Goal: Check status: Check status

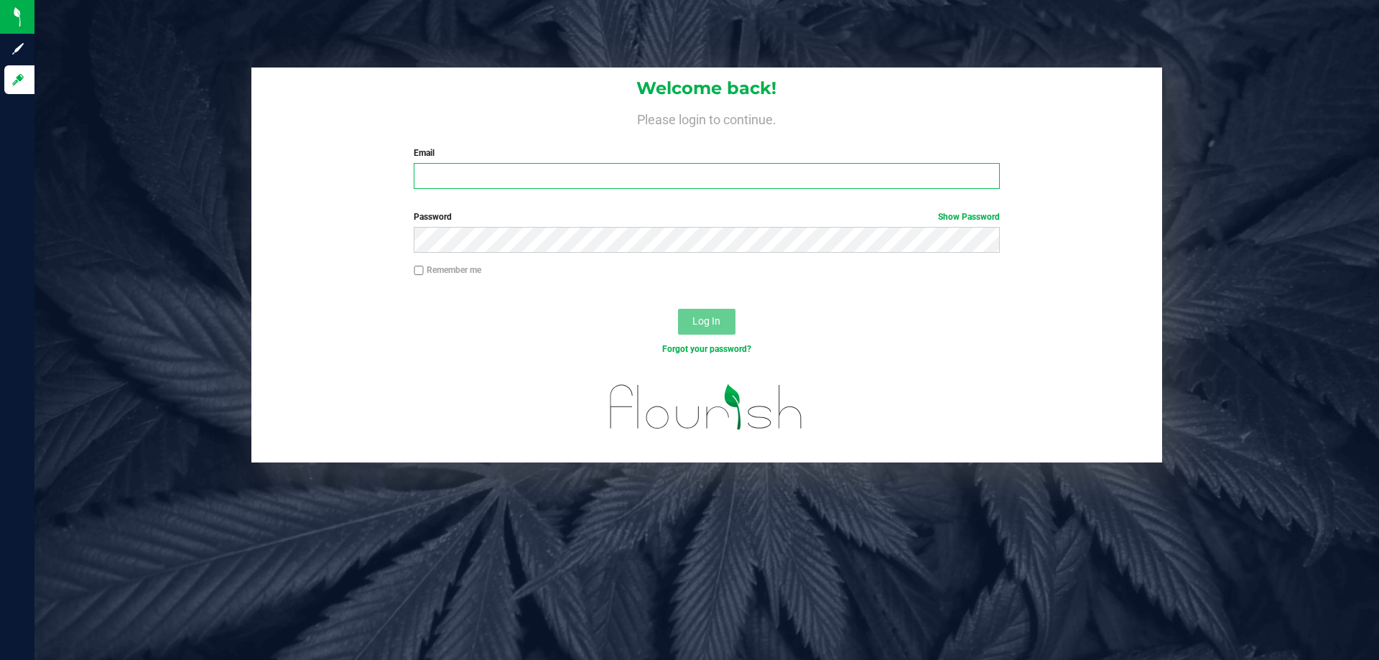
click at [460, 183] on input "Email" at bounding box center [706, 176] width 585 height 26
type input "jowillson@liveparallel.com"
click at [678, 309] on button "Log In" at bounding box center [706, 322] width 57 height 26
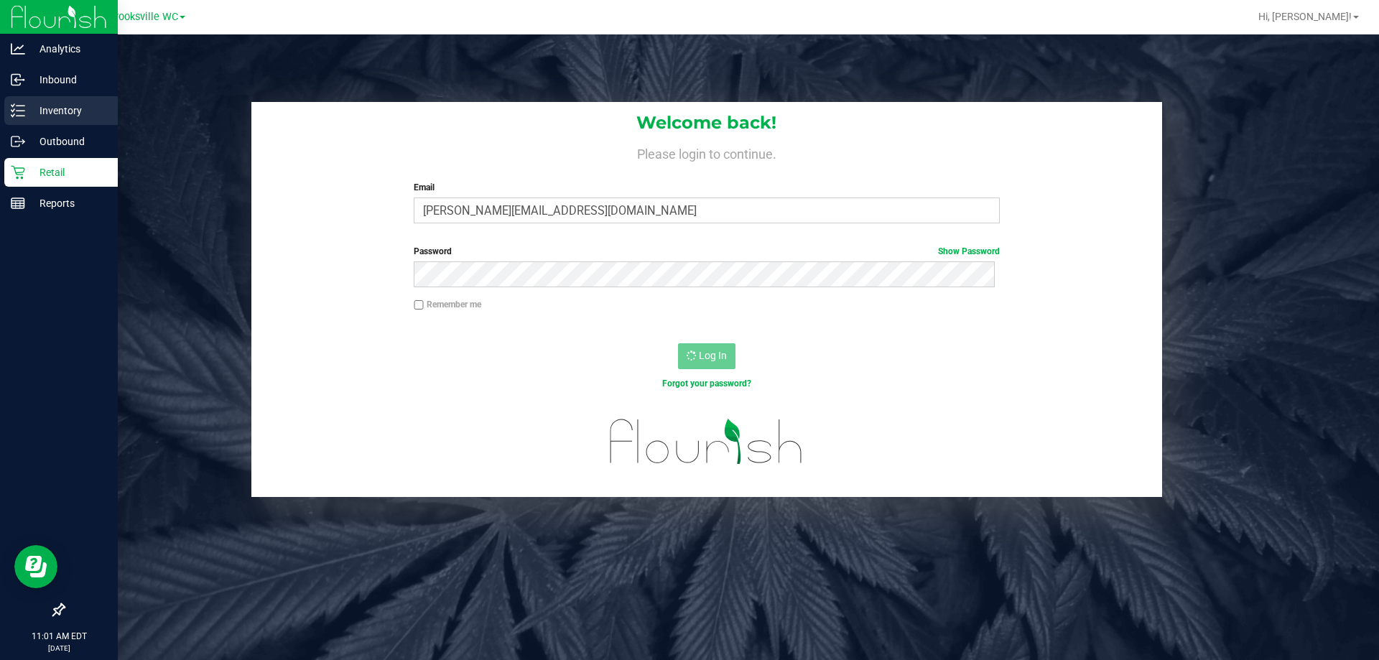
click at [69, 106] on p "Inventory" at bounding box center [68, 110] width 86 height 17
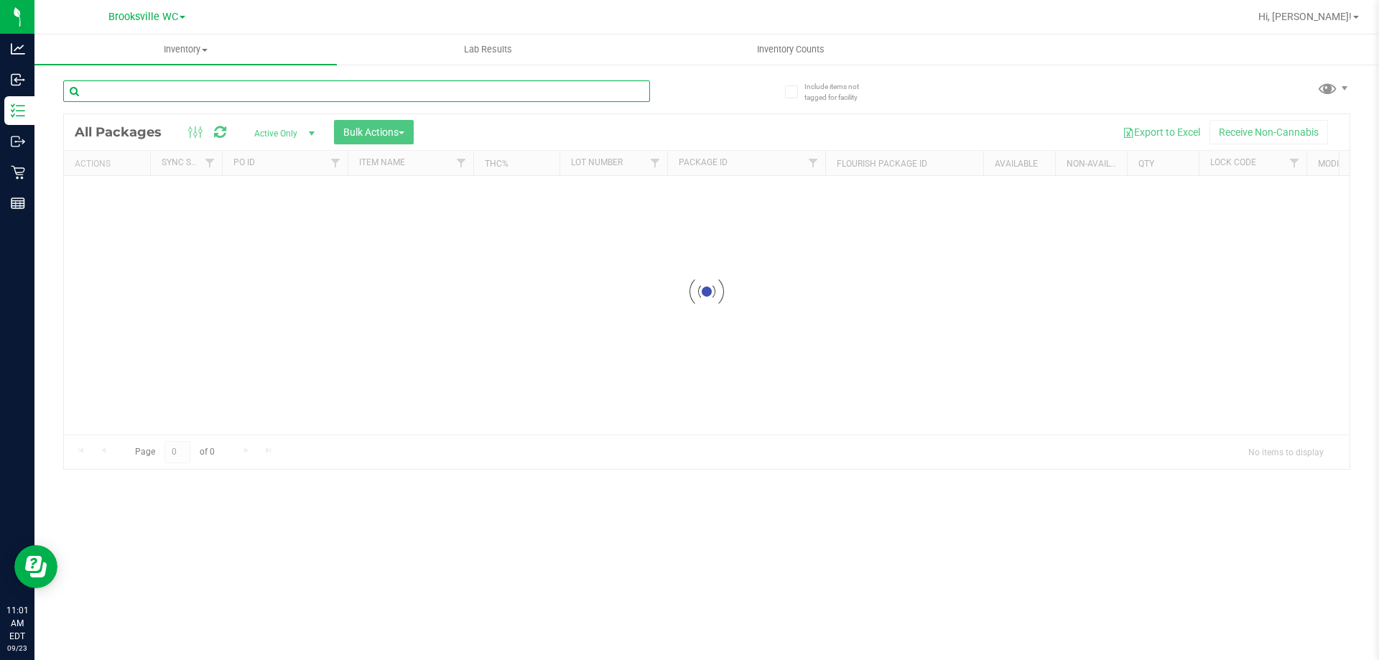
click at [218, 98] on input "text" at bounding box center [356, 91] width 587 height 22
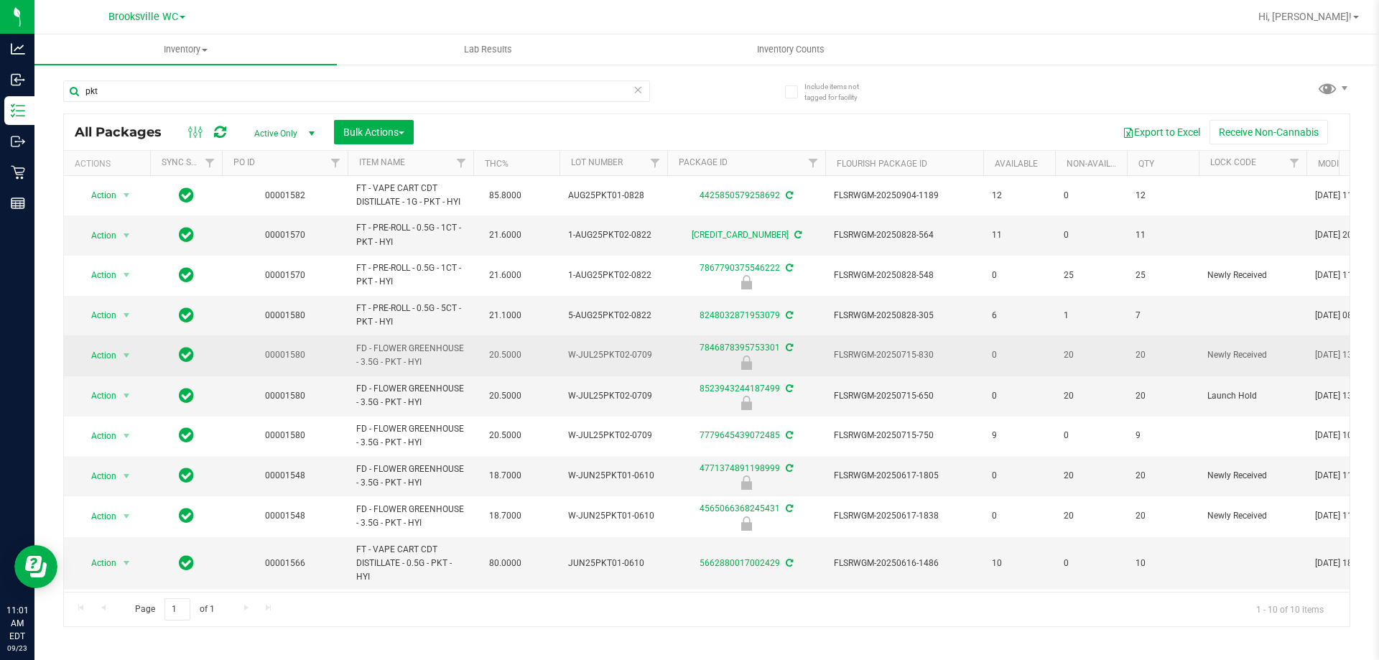
click at [419, 337] on td "FD - FLOWER GREENHOUSE - 3.5G - PKT - HYI" at bounding box center [411, 355] width 126 height 40
click at [400, 350] on span "FD - FLOWER GREENHOUSE - 3.5G - PKT - HYI" at bounding box center [410, 355] width 108 height 27
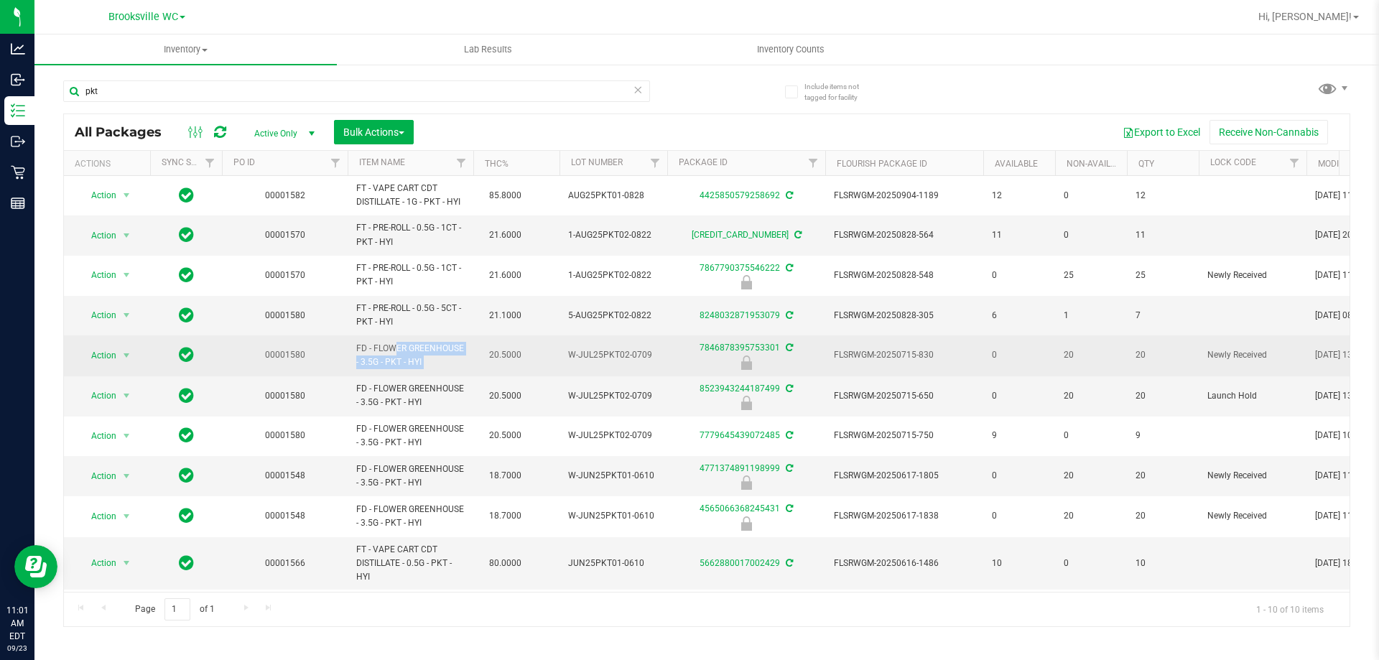
copy td "FD - FLOWER GREENHOUSE - 3.5G - PKT - HYI"
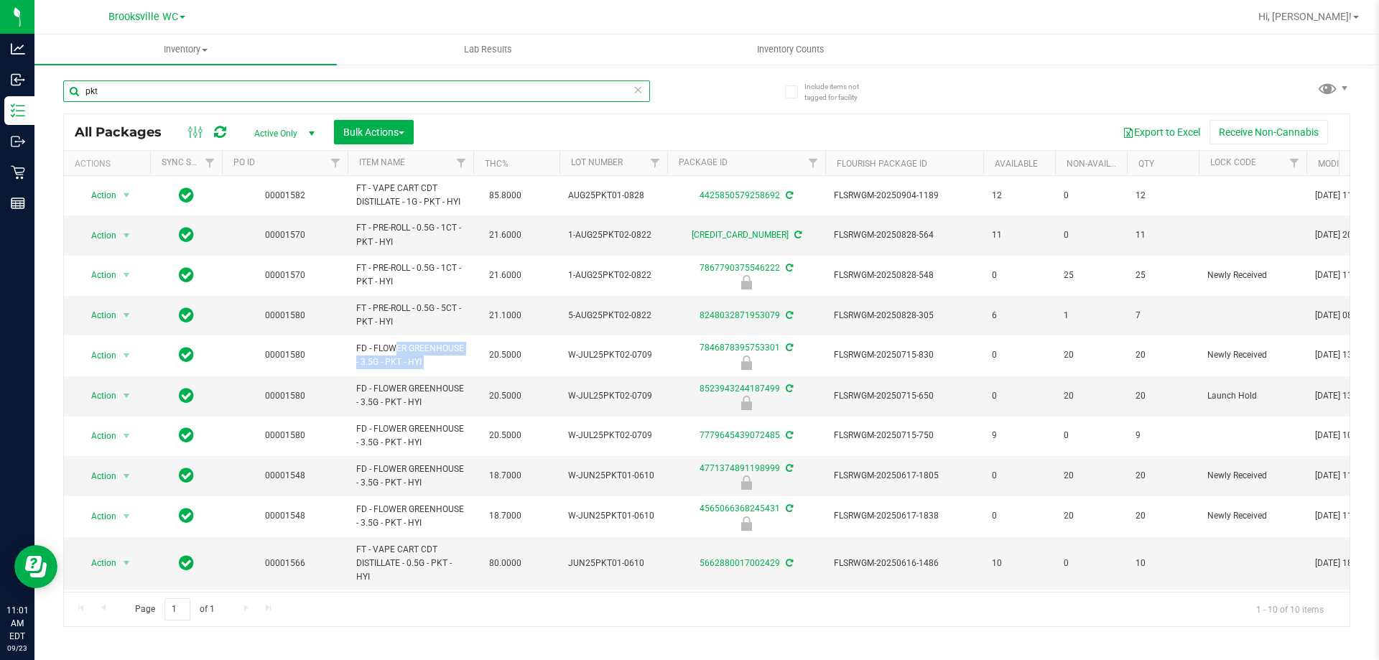
click at [152, 99] on input "pkt" at bounding box center [356, 91] width 587 height 22
click at [152, 95] on input "pkt" at bounding box center [356, 91] width 587 height 22
paste input "FD - FLOWER GREENHOUSE - 3.5G - PKT - HYI"
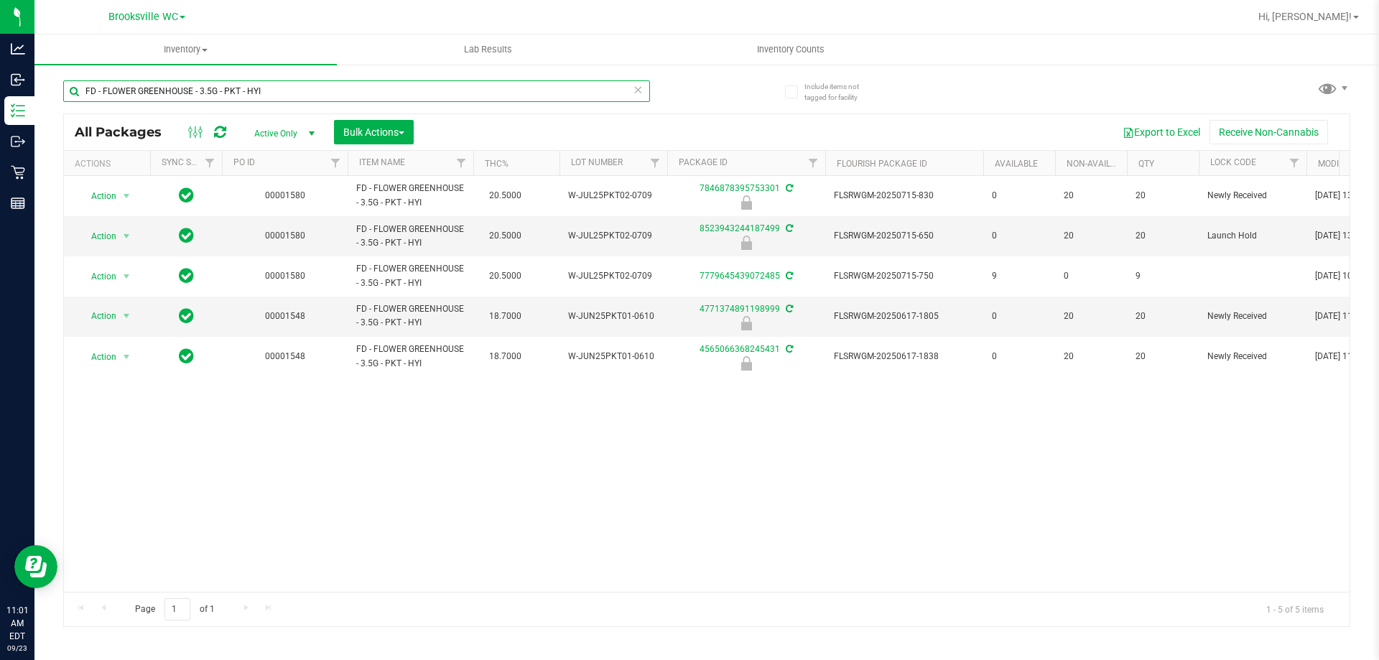
type input "FD - FLOWER GREENHOUSE - 3.5G - PKT - HYI"
click at [103, 18] on div "Brooksville WC" at bounding box center [147, 17] width 210 height 22
click at [113, 17] on span "Brooksville WC" at bounding box center [143, 17] width 70 height 13
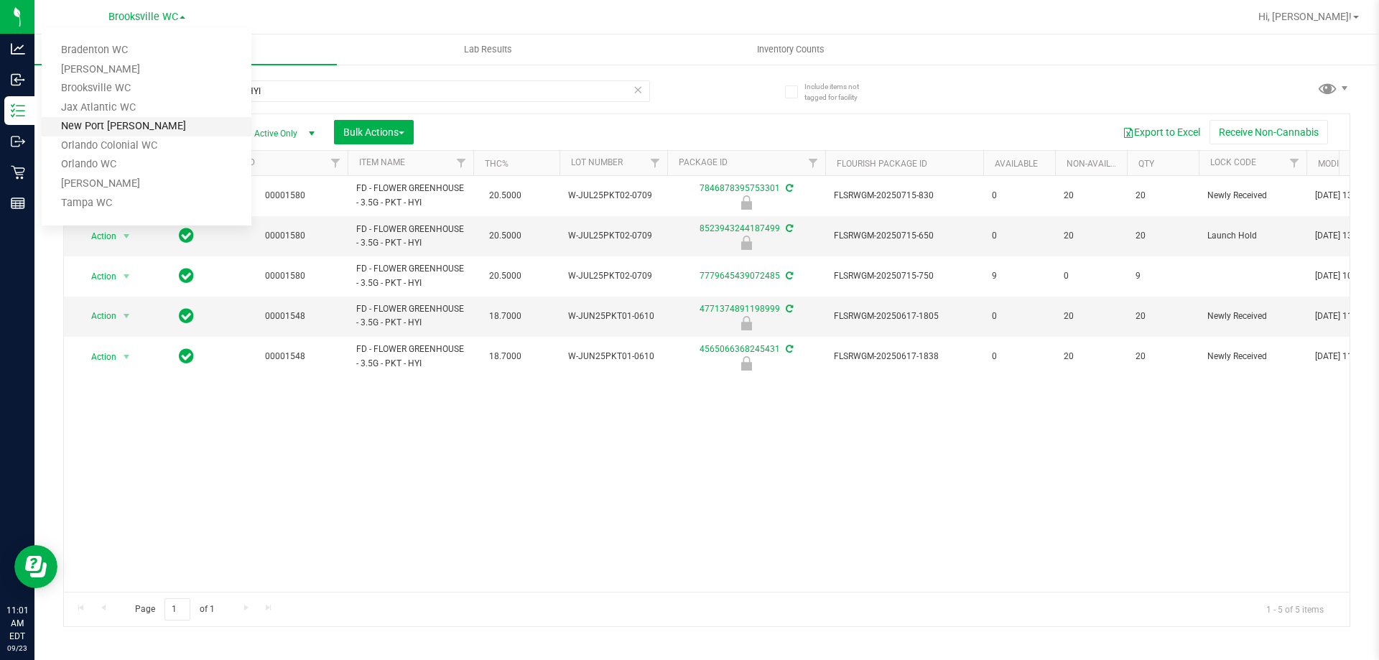
click at [119, 123] on link "New Port [PERSON_NAME]" at bounding box center [147, 126] width 210 height 19
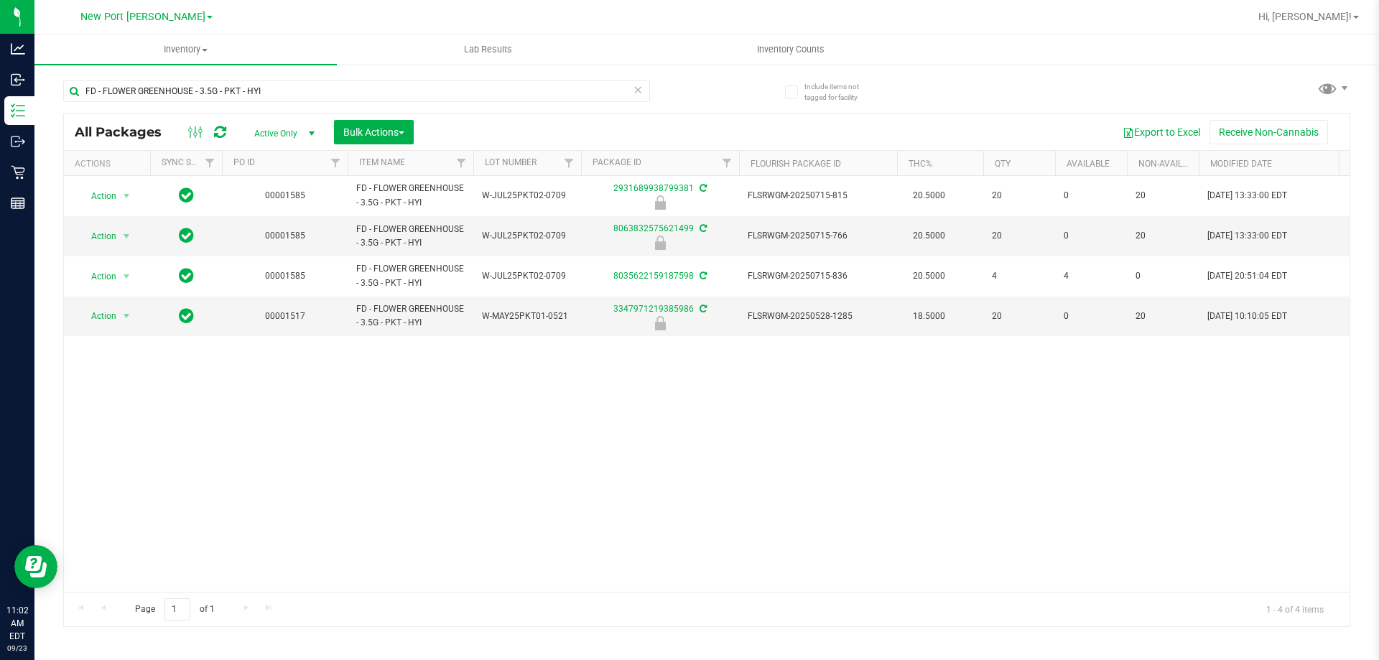
click at [310, 77] on div "FD - FLOWER GREENHOUSE - 3.5G - PKT - HYI" at bounding box center [384, 90] width 643 height 46
click at [300, 82] on input "FD - FLOWER GREENHOUSE - 3.5G - PKT - HYI" at bounding box center [356, 91] width 587 height 22
type input "f"
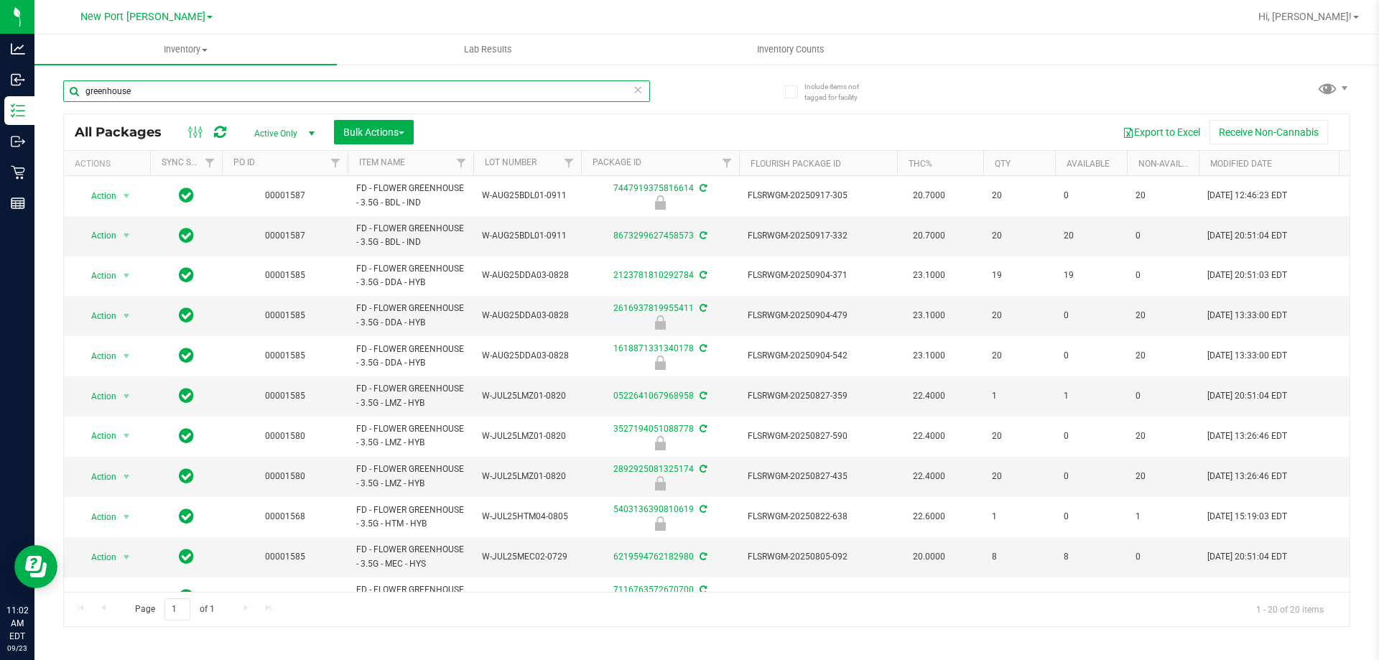
type input "greenhouse"
click at [419, 171] on th "Item Name" at bounding box center [411, 163] width 126 height 25
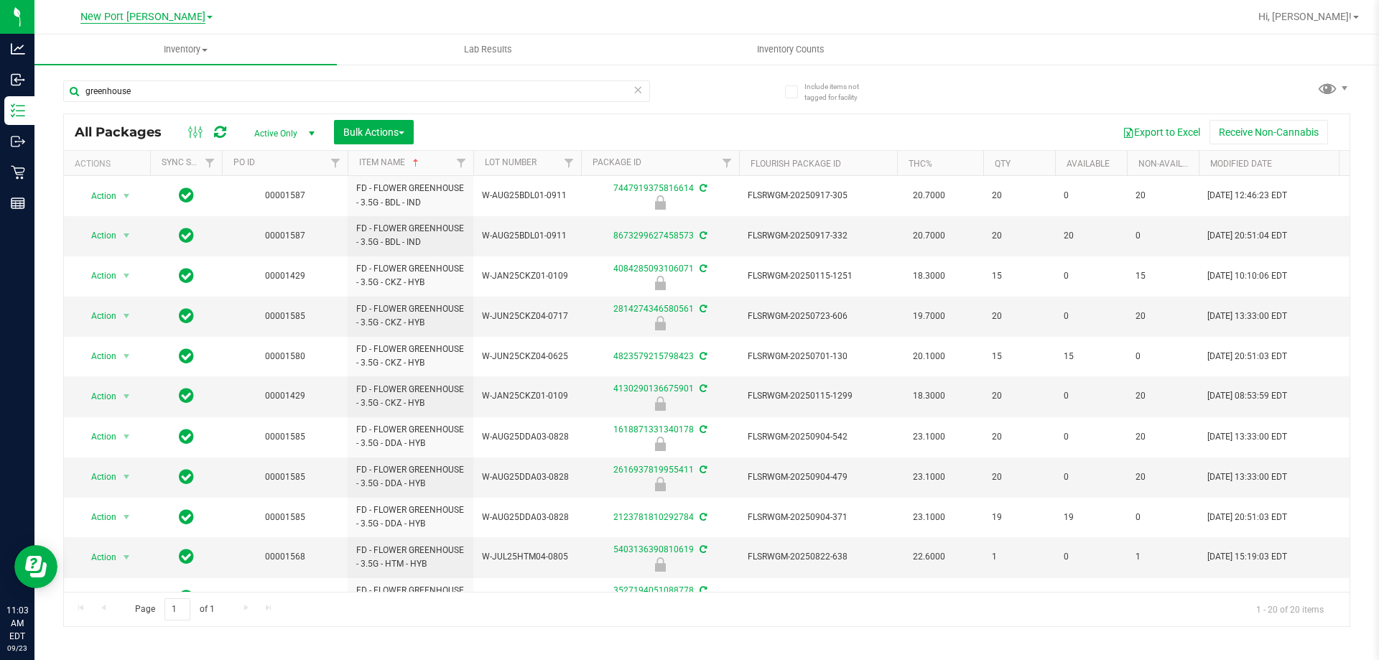
click at [182, 21] on span "New Port [PERSON_NAME]" at bounding box center [142, 17] width 125 height 13
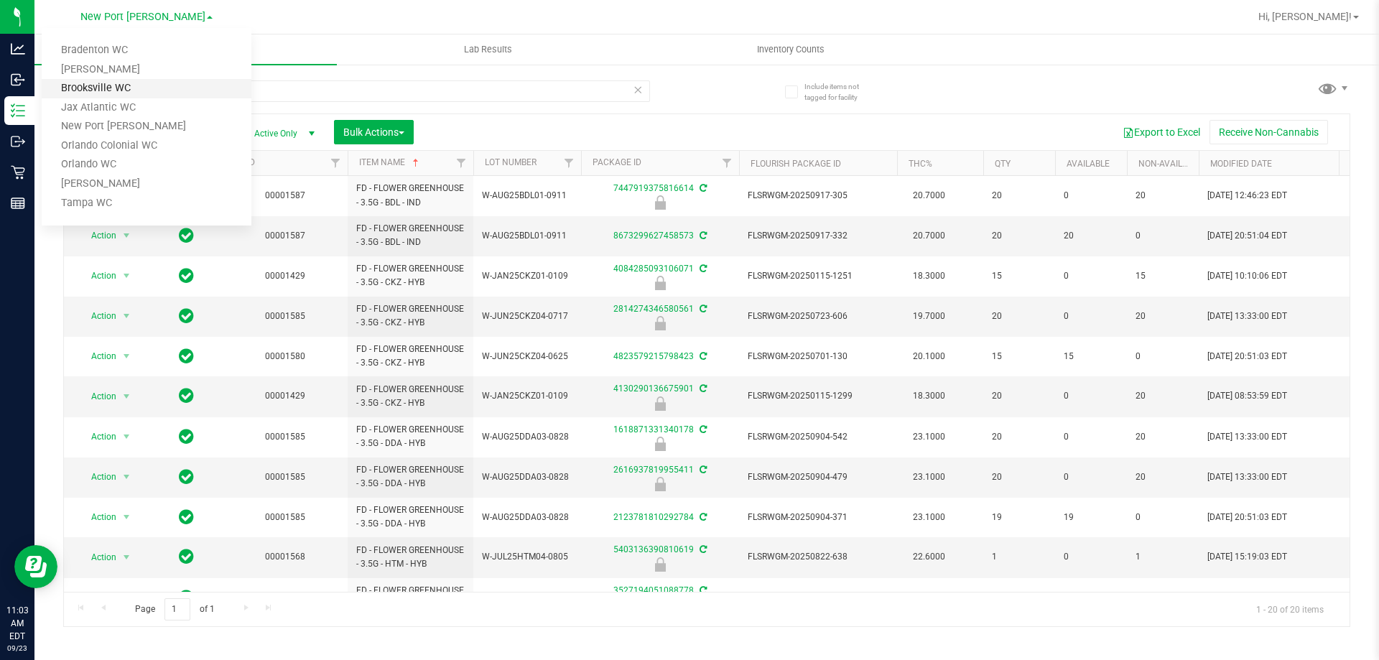
click at [114, 82] on link "Brooksville WC" at bounding box center [147, 88] width 210 height 19
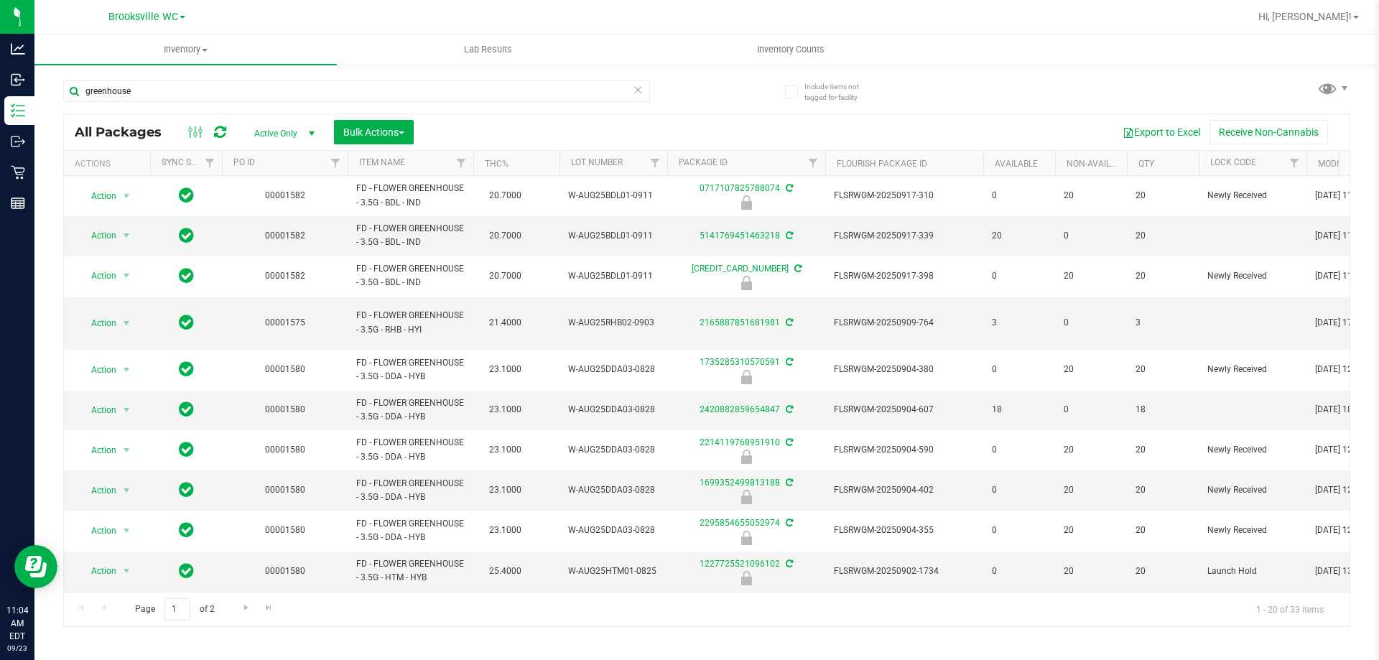
click at [437, 170] on th "Item Name" at bounding box center [411, 163] width 126 height 25
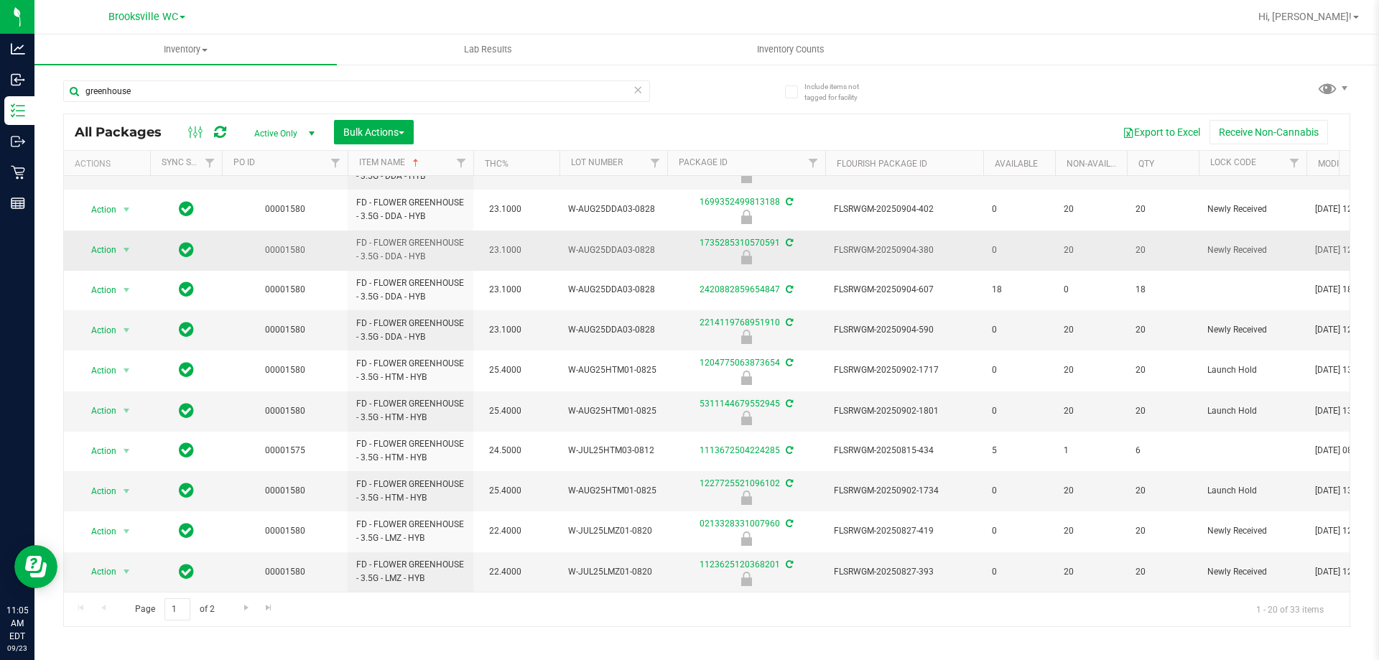
scroll to position [399, 0]
click at [244, 609] on span "Go to the next page" at bounding box center [246, 607] width 11 height 11
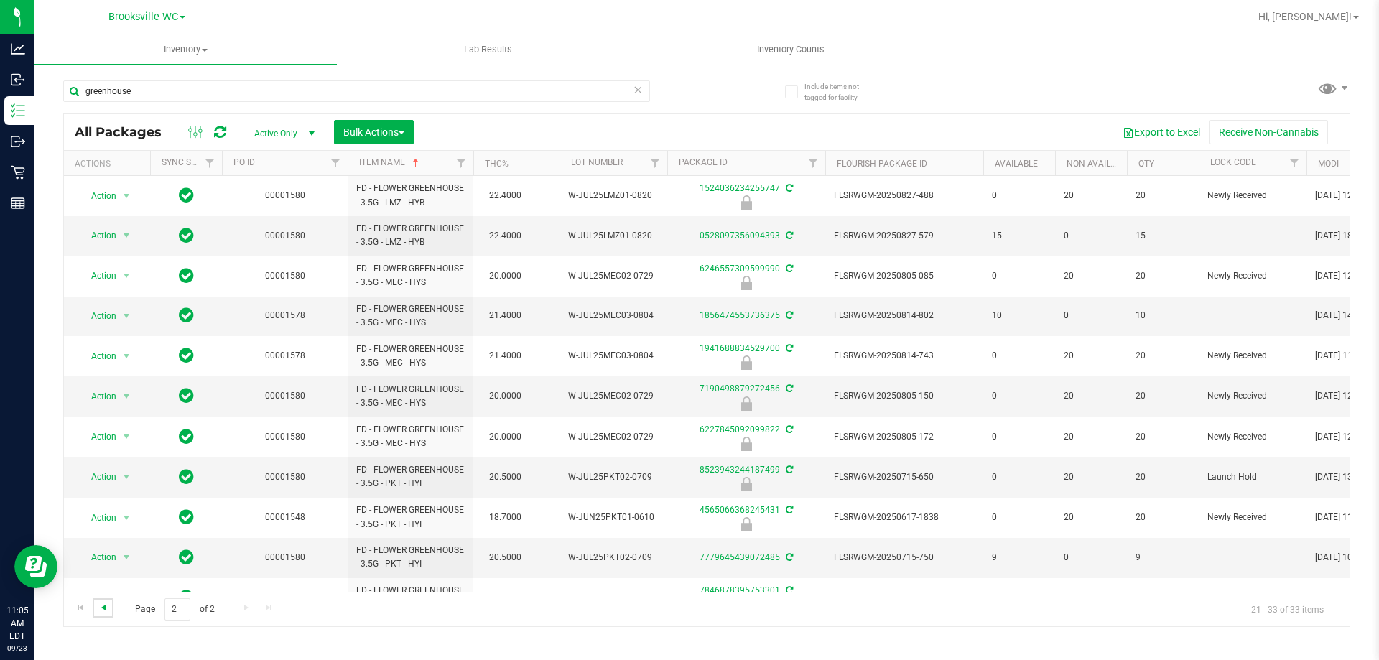
click at [102, 604] on span "Go to the previous page" at bounding box center [103, 607] width 11 height 11
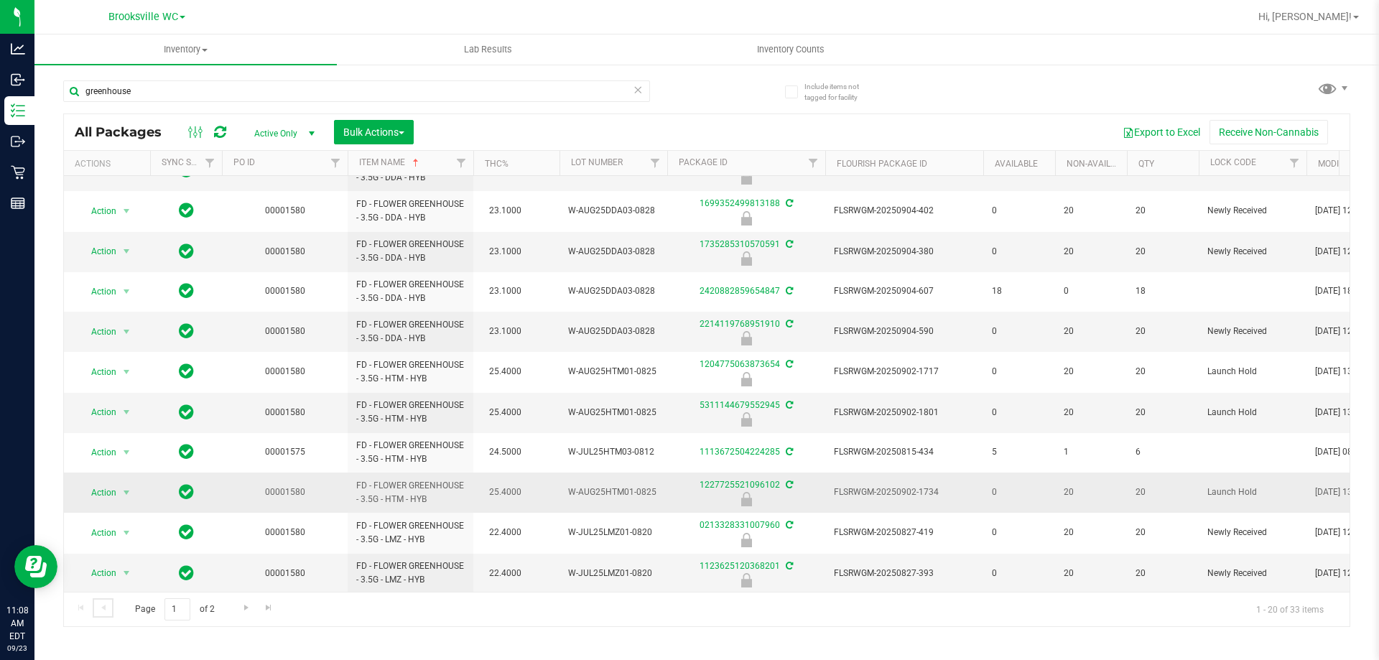
scroll to position [399, 0]
click at [241, 612] on span "Go to the next page" at bounding box center [246, 607] width 11 height 11
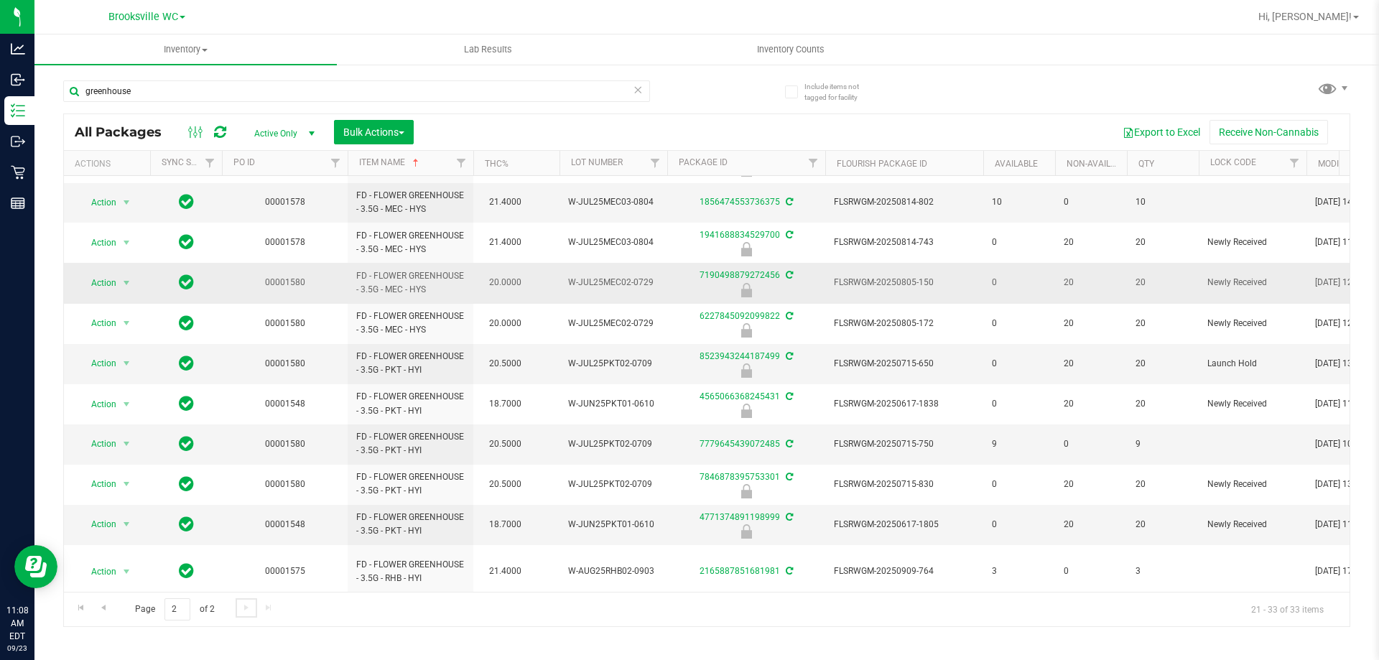
scroll to position [116, 0]
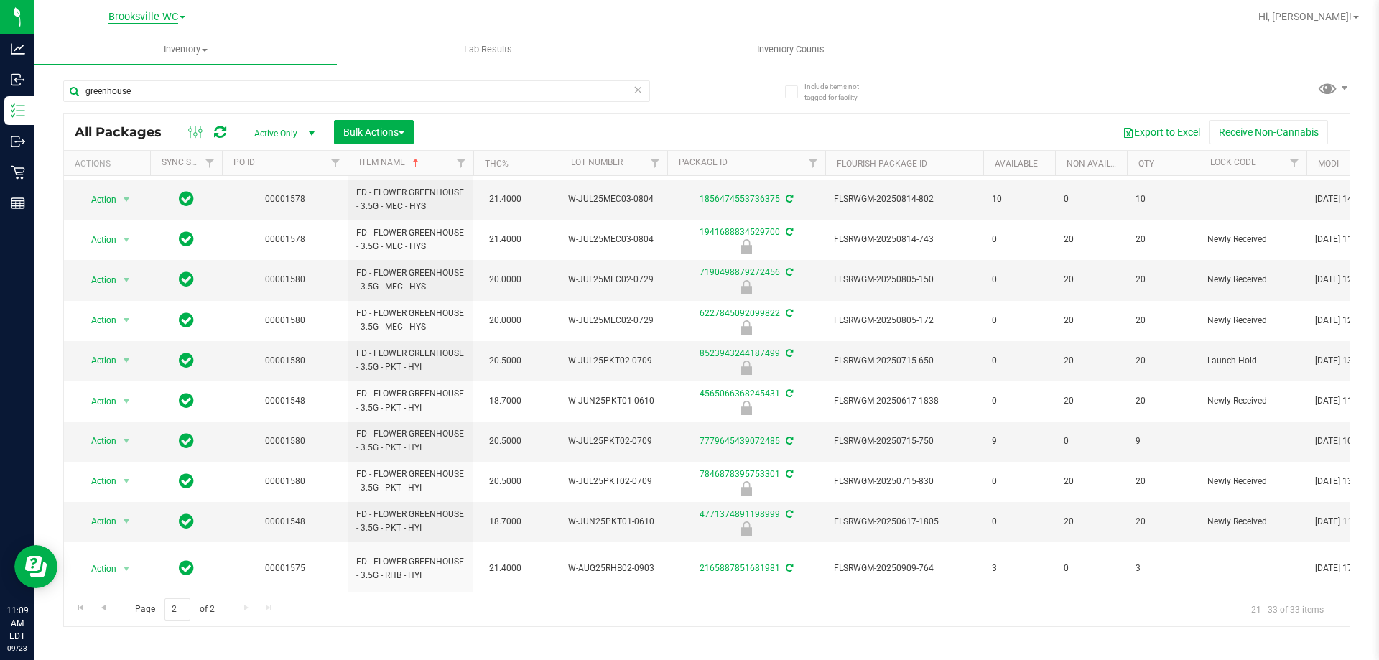
click at [141, 18] on span "Brooksville WC" at bounding box center [143, 17] width 70 height 13
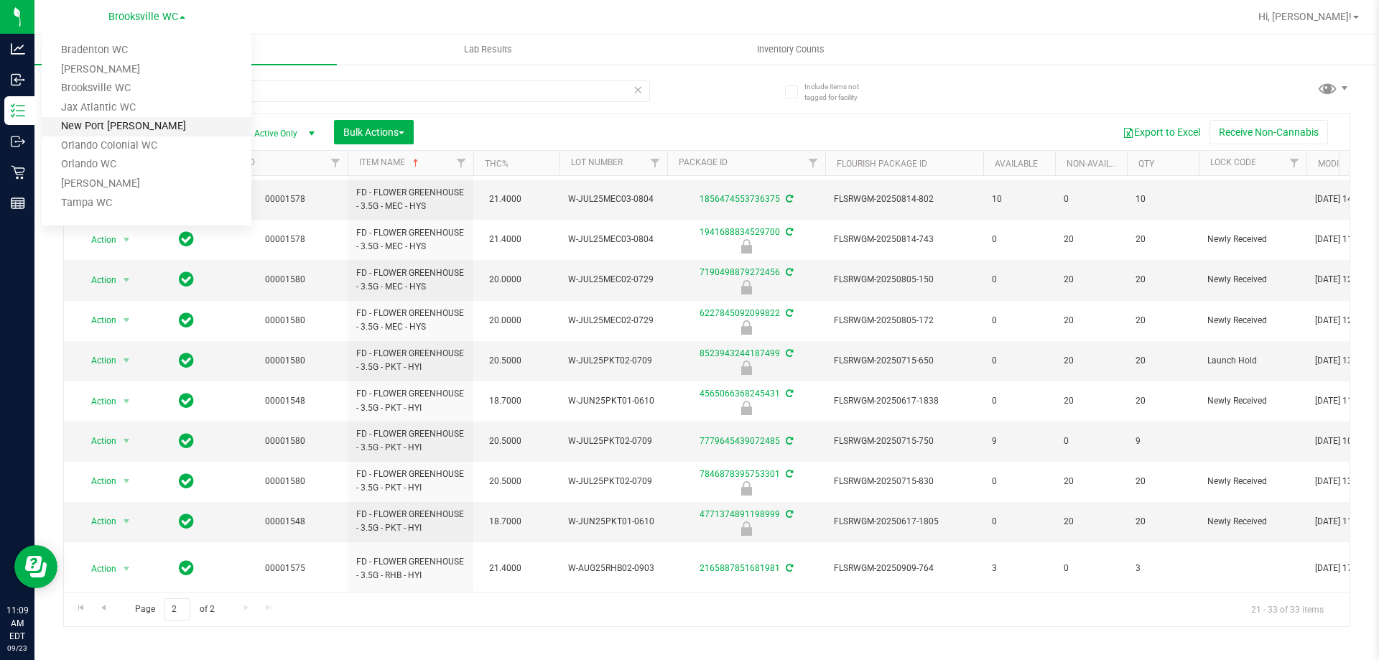
click at [106, 126] on link "New Port [PERSON_NAME]" at bounding box center [147, 126] width 210 height 19
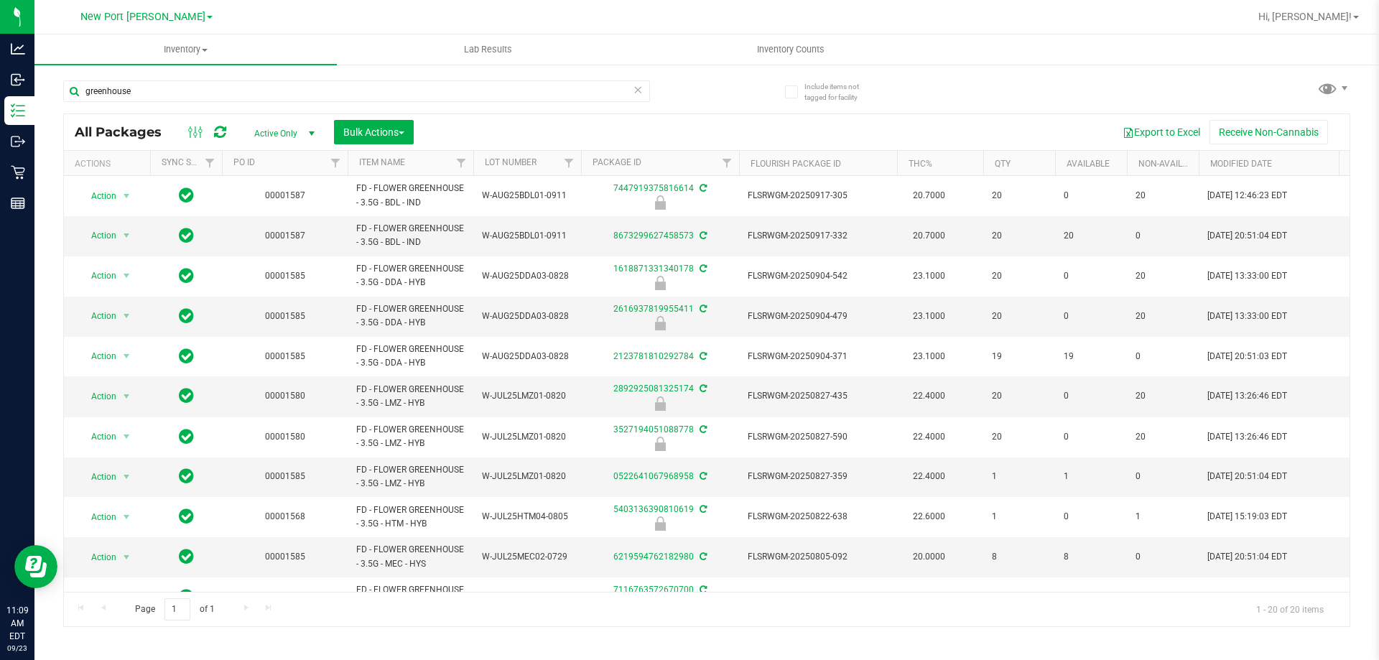
click at [435, 159] on th "Item Name" at bounding box center [411, 163] width 126 height 25
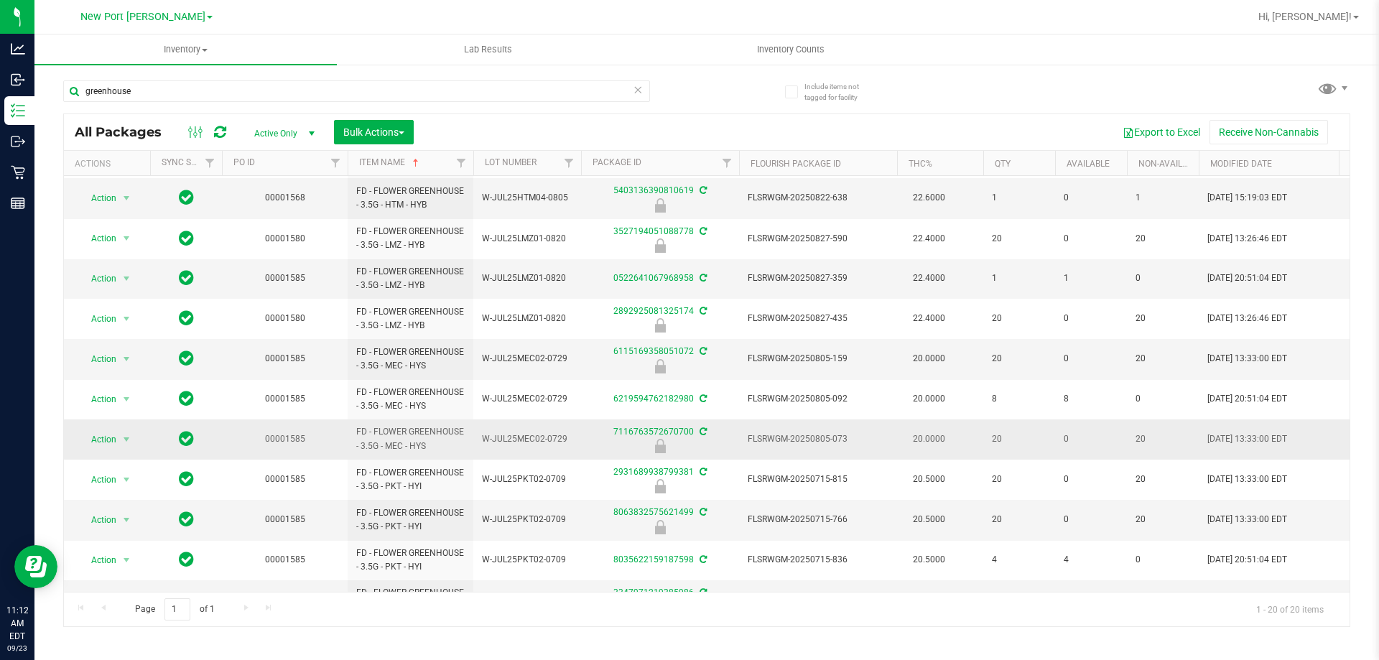
scroll to position [398, 0]
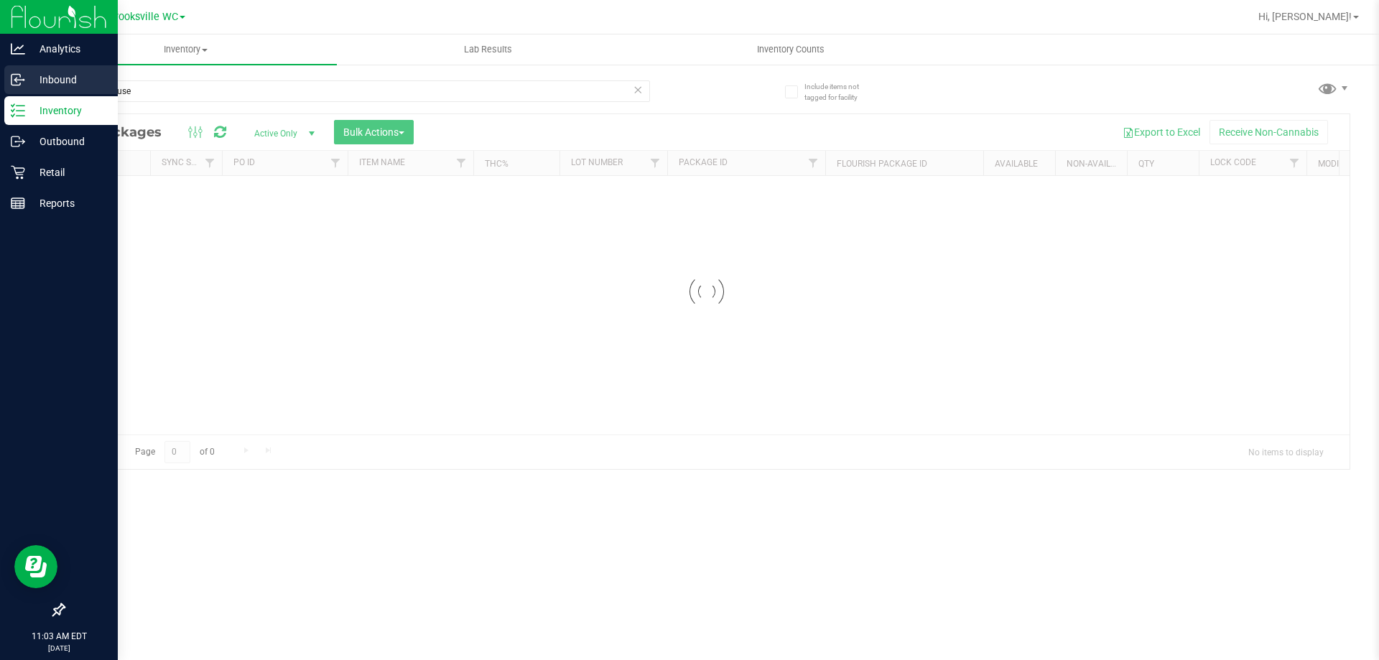
click at [30, 83] on p "Inbound" at bounding box center [68, 79] width 86 height 17
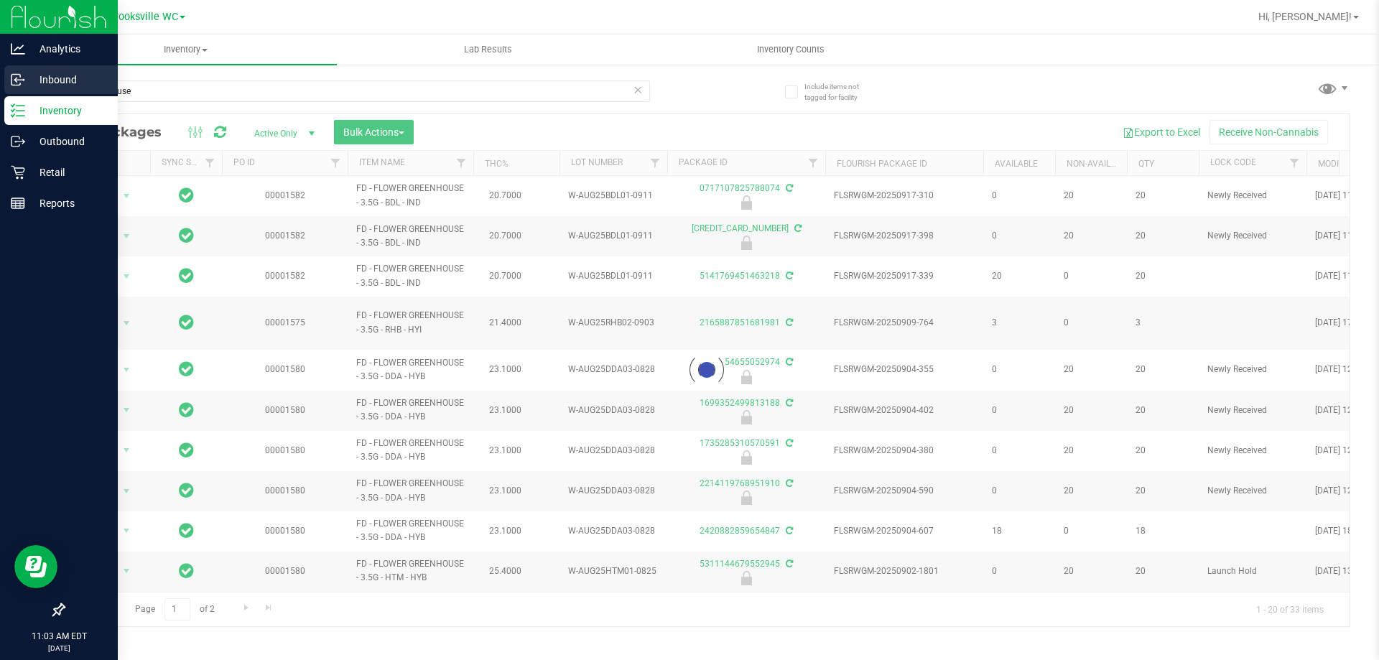
click at [30, 83] on p "Inbound" at bounding box center [68, 79] width 86 height 17
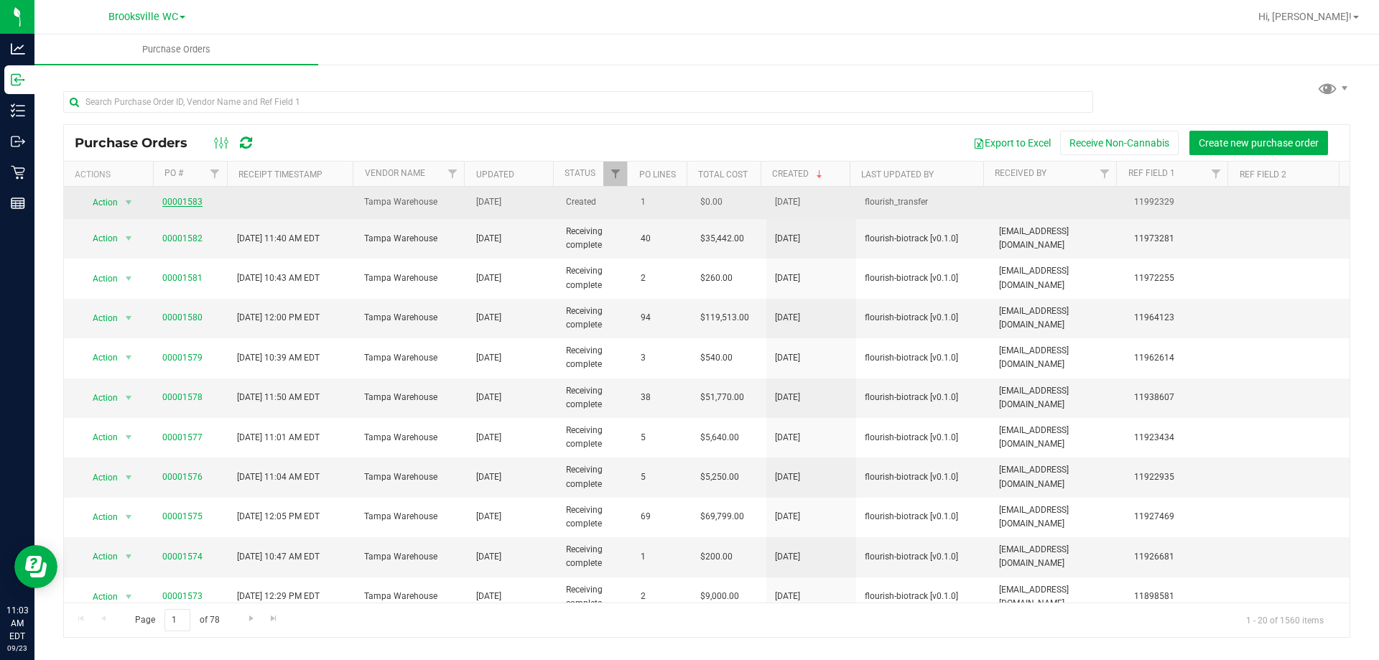
click at [169, 200] on link "00001583" at bounding box center [182, 202] width 40 height 10
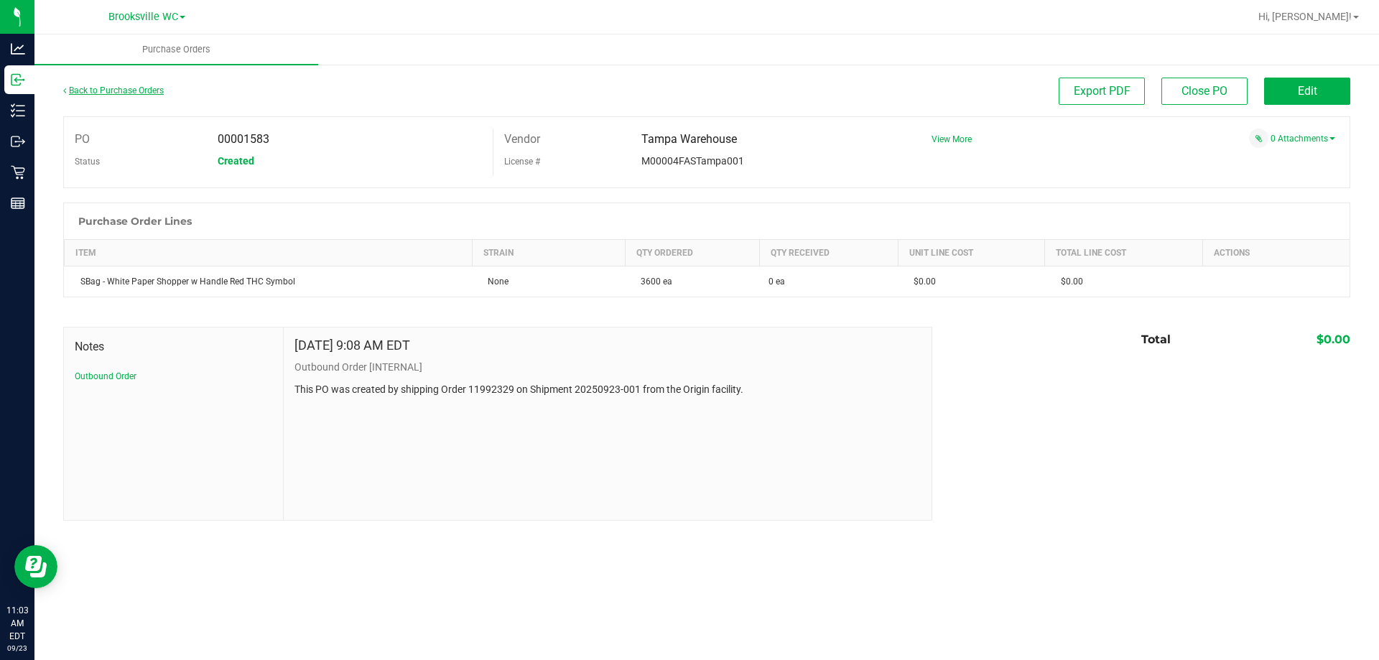
click at [103, 92] on link "Back to Purchase Orders" at bounding box center [113, 90] width 101 height 10
